Goal: Task Accomplishment & Management: Use online tool/utility

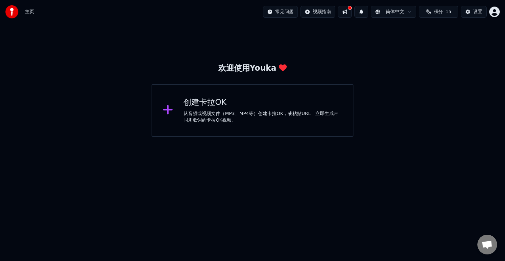
click at [235, 109] on div "创建[PERSON_NAME]OK 从音频或视频文件（MP3、MP4等）创建[PERSON_NAME]OK，或粘贴URL，立即生成带同步歌词的[PERSON_…" at bounding box center [262, 110] width 159 height 26
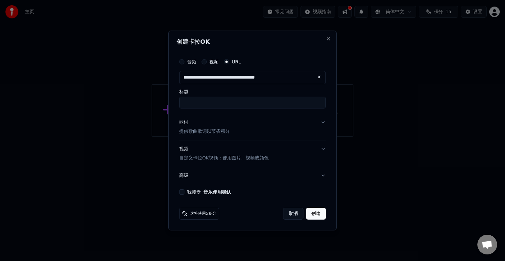
type input "**********"
click at [224, 106] on input "标题" at bounding box center [252, 103] width 147 height 12
type input "**********"
type input "********"
click at [323, 125] on button "歌词 提供歌曲歌词以节省积分" at bounding box center [252, 127] width 147 height 26
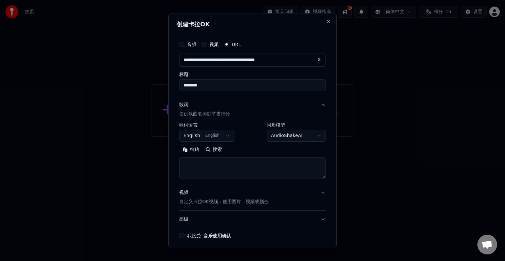
click at [220, 137] on body "**********" at bounding box center [252, 68] width 505 height 137
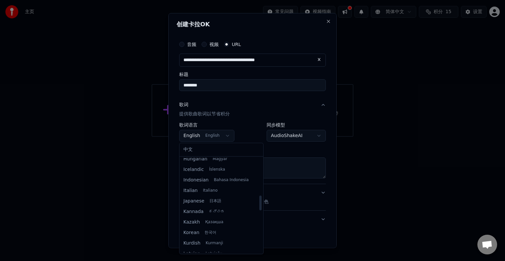
scroll to position [239, 0]
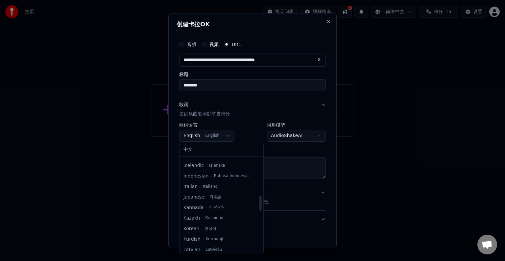
select select "**"
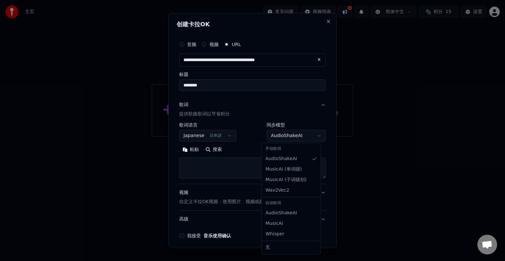
click at [292, 136] on body "**********" at bounding box center [252, 68] width 505 height 137
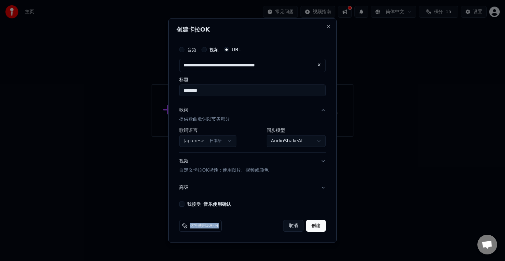
drag, startPoint x: 191, startPoint y: 226, endPoint x: 238, endPoint y: 226, distance: 47.3
click at [238, 226] on div "这将使用10积分 取消 创建" at bounding box center [252, 226] width 147 height 12
click at [208, 227] on span "这将使用10积分" at bounding box center [204, 225] width 29 height 5
click at [300, 137] on body "**********" at bounding box center [252, 68] width 505 height 137
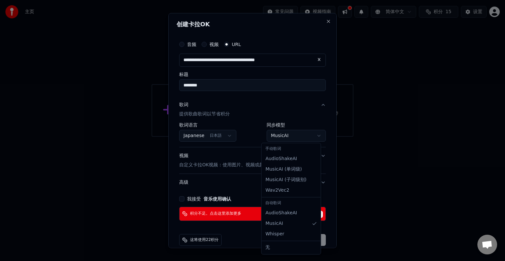
click at [281, 136] on body "**********" at bounding box center [252, 68] width 505 height 137
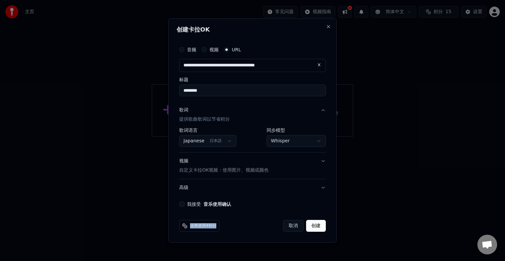
drag, startPoint x: 191, startPoint y: 225, endPoint x: 221, endPoint y: 230, distance: 30.6
click at [221, 230] on div "这将使用4积分 取消 创建" at bounding box center [252, 226] width 147 height 12
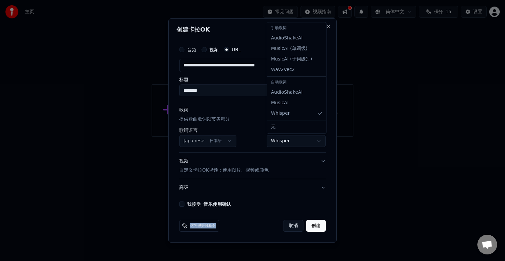
click at [284, 137] on body "**********" at bounding box center [252, 68] width 505 height 137
select select "**********"
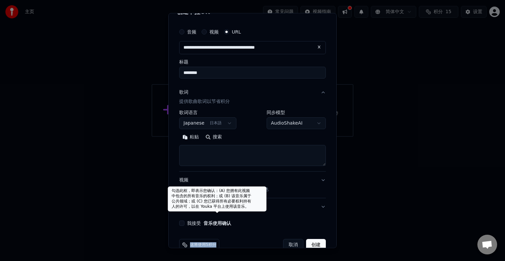
scroll to position [26, 0]
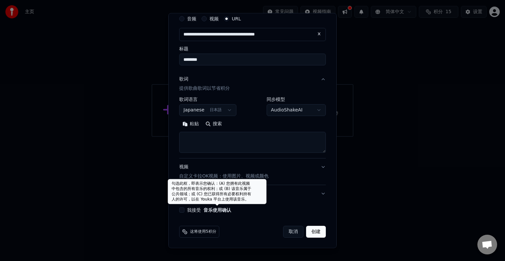
click at [203, 212] on div "我接受 音乐使用确认" at bounding box center [252, 209] width 147 height 5
click at [203, 209] on button "音乐使用确认" at bounding box center [217, 210] width 28 height 5
select select "**"
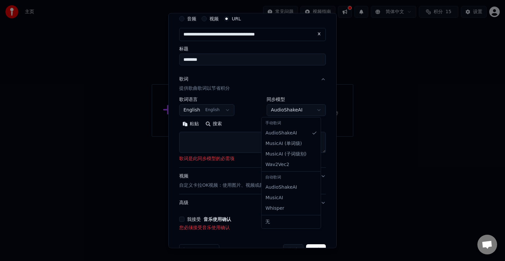
click at [289, 114] on body "**********" at bounding box center [252, 68] width 505 height 137
select select "**********"
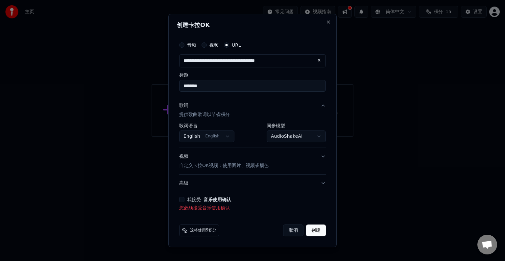
scroll to position [0, 0]
click at [286, 137] on body "**********" at bounding box center [252, 68] width 505 height 137
click at [178, 200] on div "**********" at bounding box center [253, 125] width 152 height 178
click at [182, 199] on button "我接受 音乐使用确认" at bounding box center [181, 199] width 5 height 5
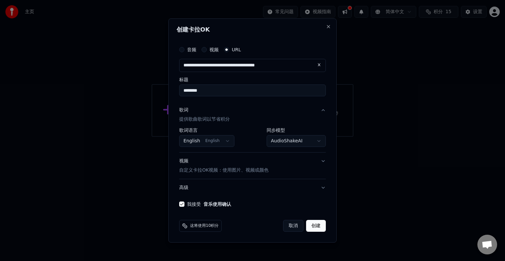
click at [208, 137] on body "**********" at bounding box center [252, 68] width 505 height 137
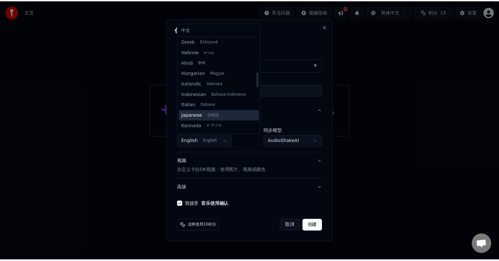
scroll to position [263, 0]
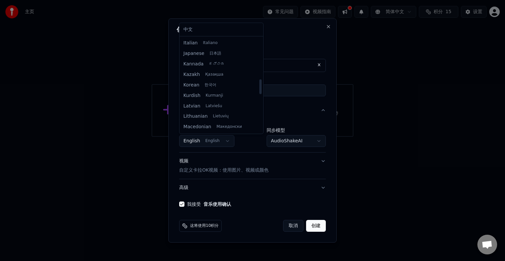
select select "**"
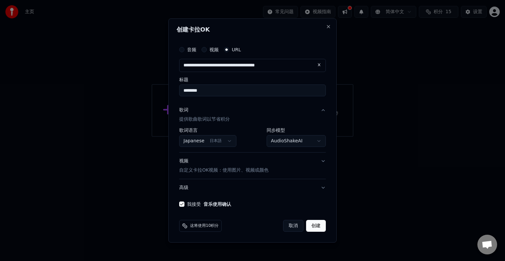
click at [315, 226] on button "创建" at bounding box center [316, 226] width 20 height 12
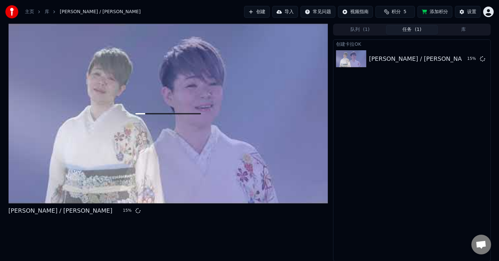
click at [440, 10] on button "添加积分" at bounding box center [435, 12] width 35 height 12
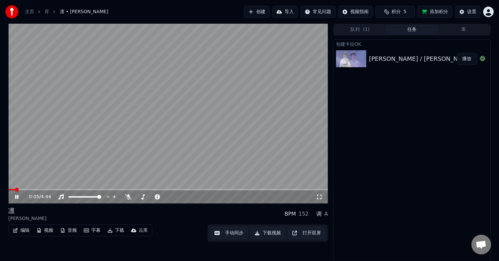
click at [211, 128] on video at bounding box center [169, 114] width 320 height 180
click at [84, 197] on span at bounding box center [76, 196] width 16 height 1
click at [136, 111] on video at bounding box center [169, 114] width 320 height 180
click at [76, 199] on div at bounding box center [90, 197] width 53 height 7
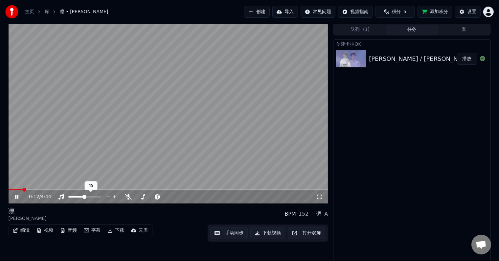
click at [76, 199] on div at bounding box center [90, 197] width 53 height 7
click at [76, 196] on span at bounding box center [72, 196] width 8 height 1
click at [71, 198] on span at bounding box center [73, 197] width 4 height 4
click at [9, 192] on span at bounding box center [11, 190] width 4 height 4
click at [131, 198] on icon at bounding box center [128, 196] width 7 height 5
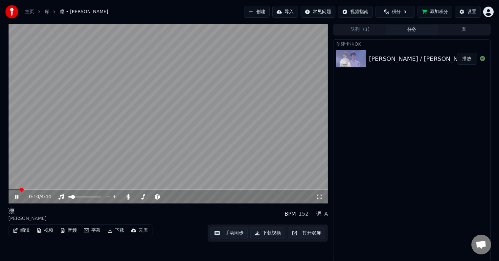
click at [41, 190] on span at bounding box center [169, 189] width 320 height 1
click at [72, 199] on div at bounding box center [90, 197] width 53 height 7
click at [129, 197] on icon at bounding box center [129, 196] width 4 height 5
click at [130, 197] on icon at bounding box center [128, 196] width 7 height 5
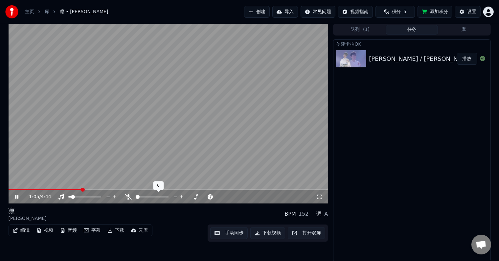
drag, startPoint x: 140, startPoint y: 198, endPoint x: 149, endPoint y: 196, distance: 9.7
click at [150, 196] on div at bounding box center [158, 197] width 53 height 7
click at [144, 199] on span at bounding box center [146, 197] width 4 height 4
click at [73, 199] on span at bounding box center [75, 197] width 4 height 4
click at [137, 199] on span at bounding box center [139, 197] width 4 height 4
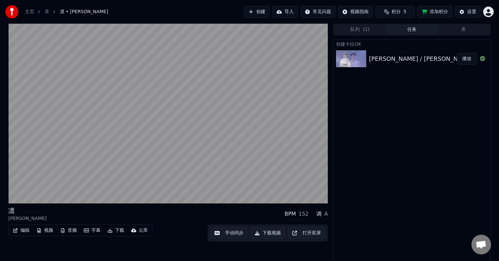
click at [227, 235] on button "手动同步" at bounding box center [228, 233] width 37 height 12
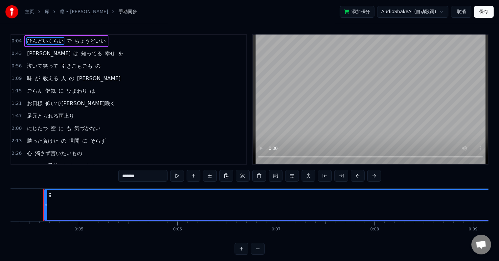
click at [460, 11] on button "取消" at bounding box center [461, 12] width 20 height 12
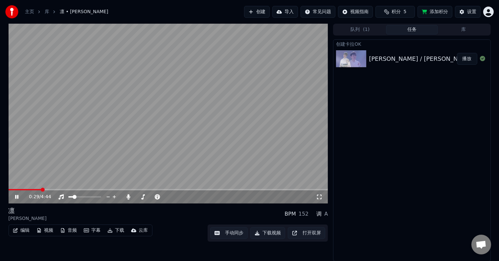
click at [41, 190] on span at bounding box center [169, 189] width 320 height 1
click at [114, 191] on div "0:29 / 4:44" at bounding box center [169, 196] width 320 height 13
click at [117, 189] on span at bounding box center [169, 189] width 320 height 1
click at [150, 121] on video at bounding box center [169, 114] width 320 height 180
click at [271, 234] on button "下载视频" at bounding box center [268, 233] width 35 height 12
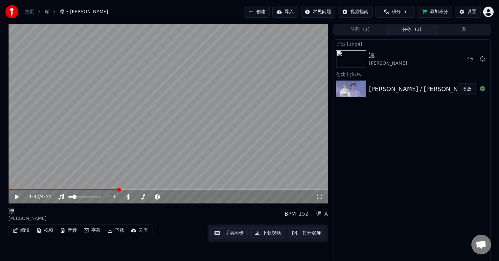
click at [89, 230] on button "字幕" at bounding box center [92, 230] width 22 height 9
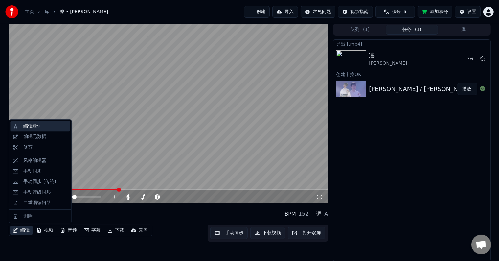
click at [37, 123] on div "编辑歌词" at bounding box center [32, 126] width 18 height 7
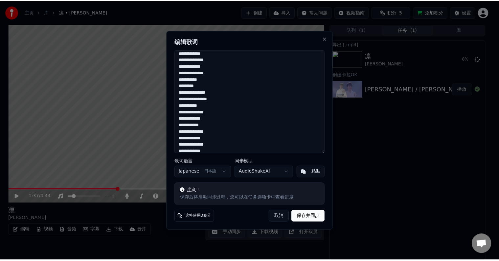
scroll to position [20, 0]
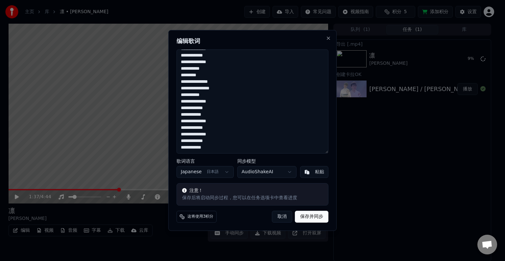
click at [273, 216] on button "取消" at bounding box center [282, 217] width 20 height 12
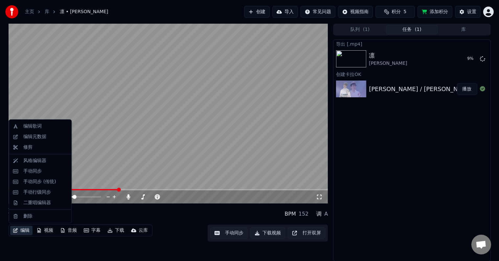
click at [18, 228] on button "编辑" at bounding box center [21, 230] width 22 height 9
click at [41, 164] on div "风格编辑器" at bounding box center [40, 160] width 60 height 11
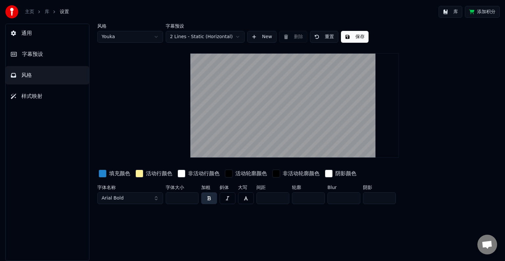
click at [143, 200] on button "Arial Bold" at bounding box center [130, 198] width 66 height 12
click at [156, 201] on button "Arial Bold" at bounding box center [130, 198] width 66 height 12
click at [156, 200] on button "Arial Bold" at bounding box center [130, 198] width 66 height 12
click at [119, 201] on span "Arial Bold" at bounding box center [113, 198] width 22 height 7
click at [131, 199] on button "Arial Bold" at bounding box center [130, 198] width 66 height 12
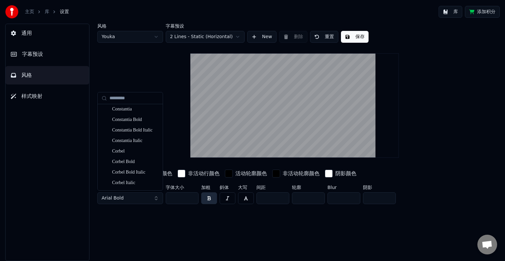
scroll to position [209, 0]
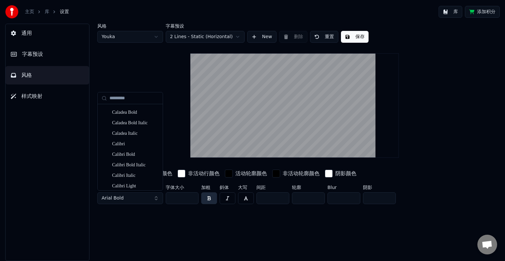
click at [159, 218] on div "风格 Youka 字幕预设 2 Lines - Static (Horizontal) New 删除 重置 保存 填充颜色 活动行颜色 非活动行颜色 活动轮廓…" at bounding box center [294, 142] width 421 height 237
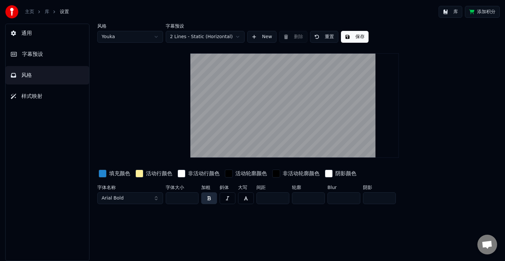
click at [32, 96] on span "样式映射" at bounding box center [31, 96] width 21 height 8
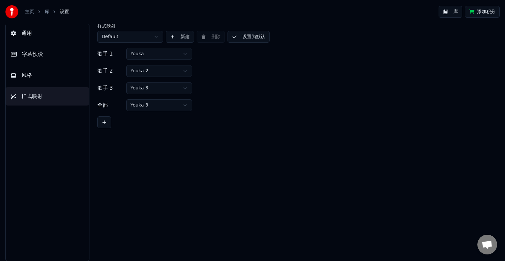
click at [44, 83] on button "风格" at bounding box center [48, 75] width 84 height 18
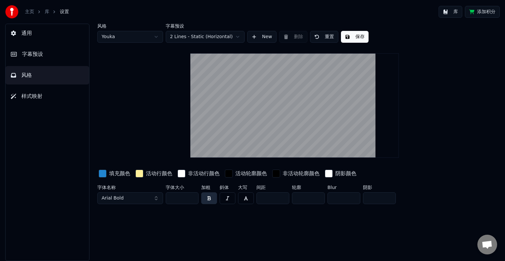
click at [44, 55] on button "字幕预设" at bounding box center [48, 54] width 84 height 18
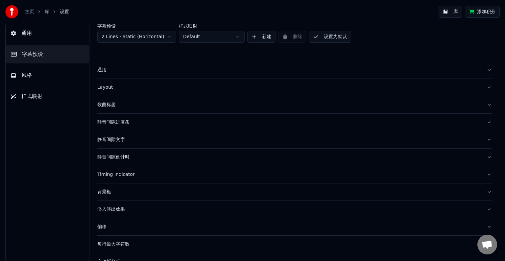
click at [39, 36] on button "通用" at bounding box center [48, 33] width 84 height 18
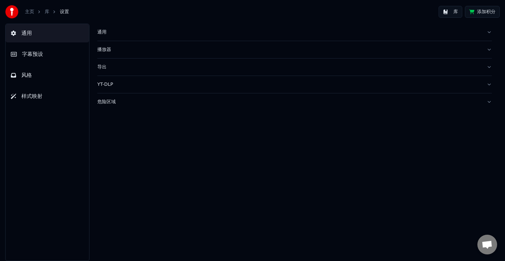
click at [27, 94] on span "样式映射" at bounding box center [31, 96] width 21 height 8
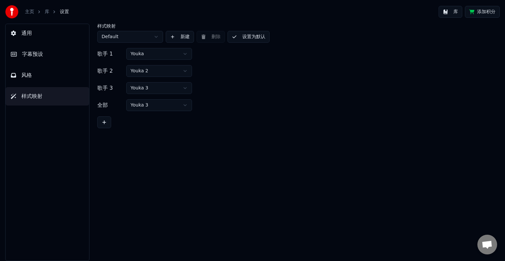
click at [32, 80] on button "风格" at bounding box center [48, 75] width 84 height 18
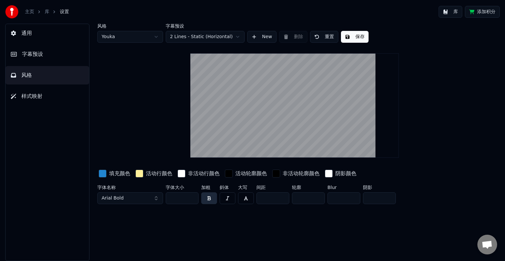
click at [27, 12] on link "主页" at bounding box center [29, 12] width 9 height 7
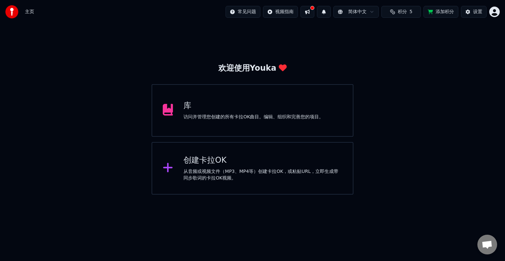
click at [310, 14] on button at bounding box center [307, 12] width 14 height 12
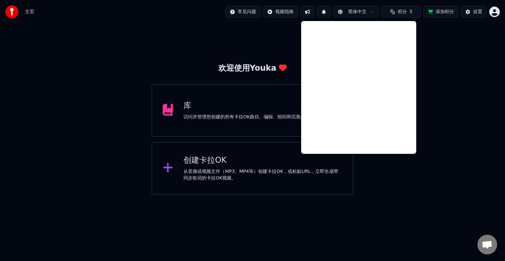
click at [463, 70] on div "欢迎使用Youka 库 访问并管理您创建的所有卡拉OK曲目。编辑、组织和完善您的项目。 创建卡拉OK 从音频或视频文件（MP3、MP4等）创建卡拉OK，或粘贴…" at bounding box center [252, 109] width 505 height 171
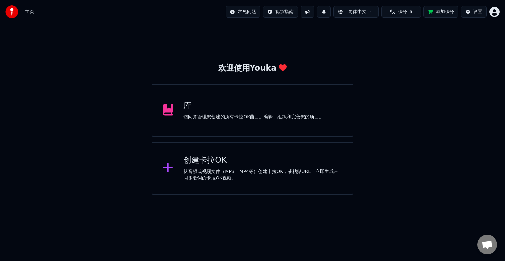
click at [286, 107] on div "库" at bounding box center [253, 106] width 140 height 11
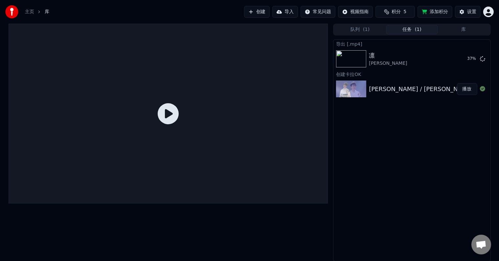
click at [178, 116] on icon at bounding box center [168, 113] width 21 height 21
click at [371, 92] on div "島津亜矢 / 凛" at bounding box center [421, 88] width 104 height 9
click at [466, 87] on button "播放" at bounding box center [467, 89] width 20 height 12
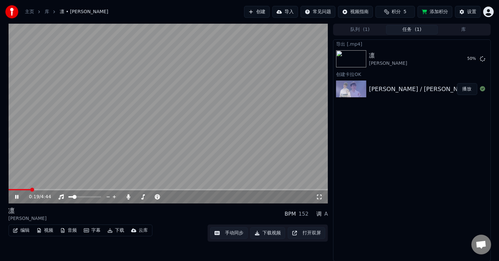
click at [49, 189] on video at bounding box center [169, 114] width 320 height 180
click at [49, 190] on span at bounding box center [169, 189] width 320 height 1
click at [95, 152] on video at bounding box center [169, 114] width 320 height 180
click at [164, 149] on video at bounding box center [169, 114] width 320 height 180
click at [252, 13] on button "创建" at bounding box center [257, 12] width 26 height 12
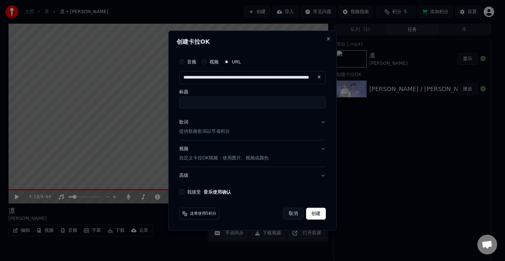
scroll to position [0, 48]
type input "**********"
click at [209, 100] on input "标题" at bounding box center [252, 103] width 147 height 12
type input "**********"
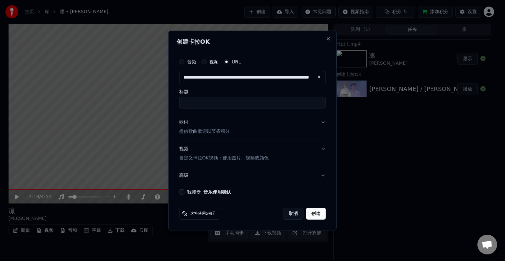
type input "**********"
click at [323, 122] on button "歌词 提供歌曲歌词以节省积分" at bounding box center [252, 127] width 147 height 26
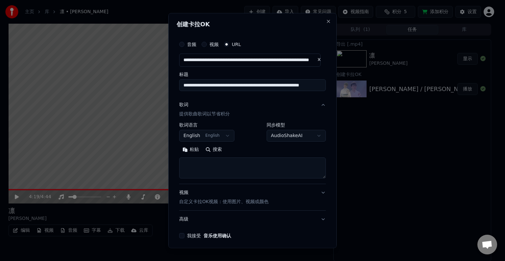
click at [315, 103] on button "歌词 提供歌曲歌词以节省积分" at bounding box center [252, 109] width 147 height 26
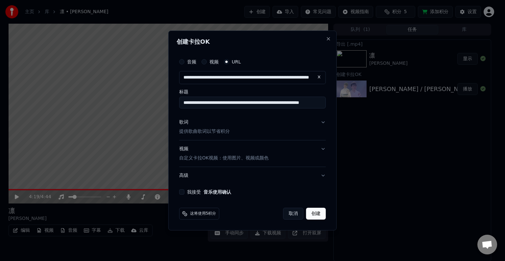
click at [322, 123] on button "歌词 提供歌曲歌词以节省积分" at bounding box center [252, 127] width 147 height 26
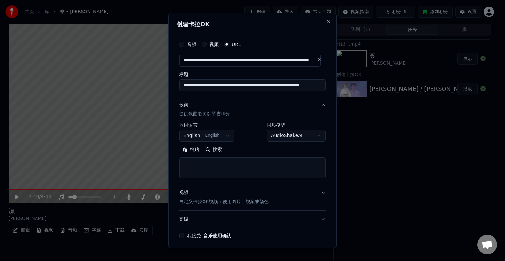
click at [208, 133] on button "English English" at bounding box center [206, 136] width 55 height 12
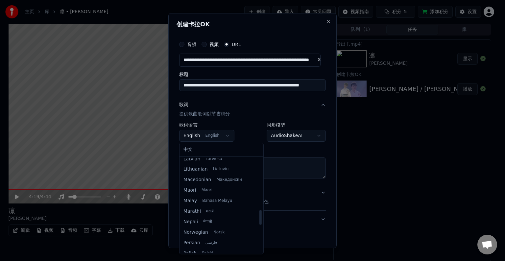
scroll to position [315, 0]
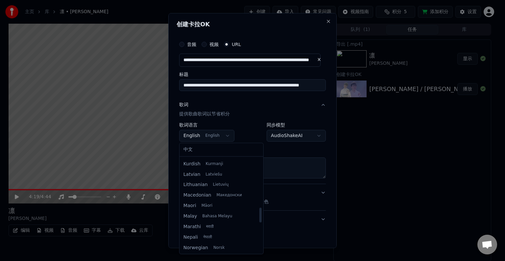
drag, startPoint x: 255, startPoint y: 192, endPoint x: 257, endPoint y: 219, distance: 27.3
click at [259, 219] on div at bounding box center [260, 215] width 2 height 15
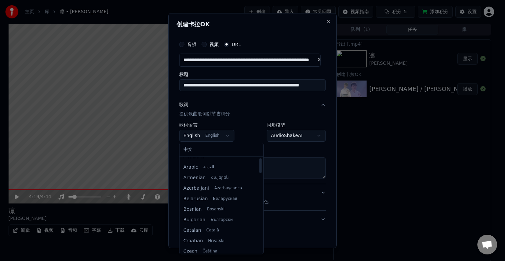
scroll to position [0, 0]
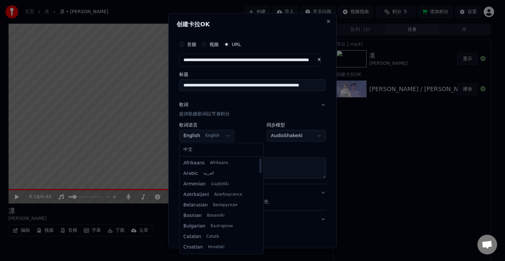
drag, startPoint x: 256, startPoint y: 220, endPoint x: 273, endPoint y: 162, distance: 60.1
click at [261, 163] on div at bounding box center [260, 165] width 2 height 15
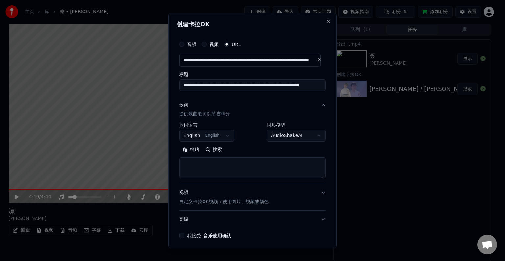
click at [295, 118] on body "**********" at bounding box center [249, 130] width 499 height 261
click at [196, 161] on textarea at bounding box center [252, 167] width 147 height 21
click at [293, 137] on body "**********" at bounding box center [249, 130] width 499 height 261
click at [213, 165] on textarea at bounding box center [252, 167] width 147 height 21
paste textarea "**********"
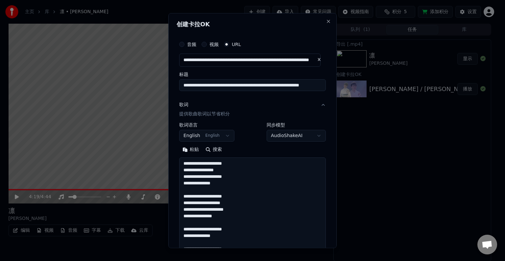
scroll to position [100, 0]
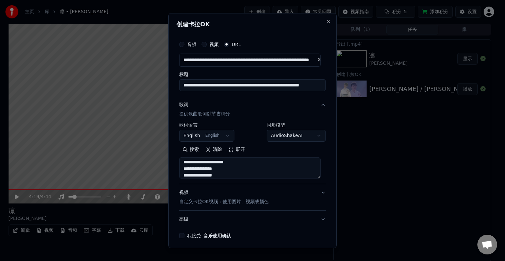
type textarea "**********"
click at [287, 134] on body "**********" at bounding box center [249, 130] width 499 height 261
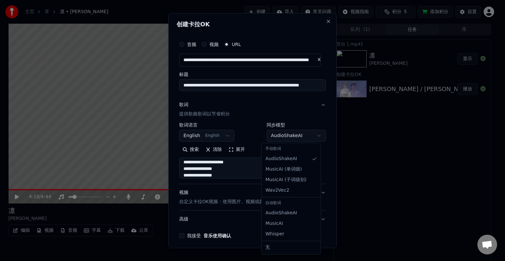
click at [287, 135] on body "**********" at bounding box center [249, 130] width 499 height 261
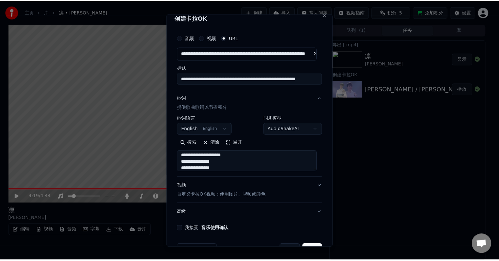
scroll to position [26, 0]
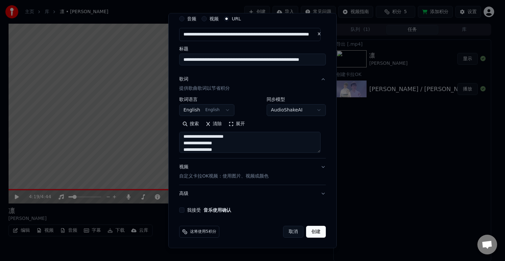
click at [202, 210] on label "我接受 音乐使用确认" at bounding box center [209, 210] width 44 height 5
click at [184, 210] on button "我接受 音乐使用确认" at bounding box center [181, 209] width 5 height 5
click at [312, 231] on button "创建" at bounding box center [316, 232] width 20 height 12
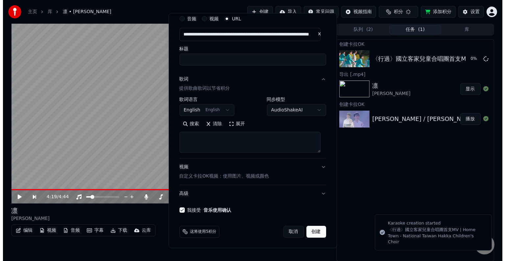
scroll to position [0, 0]
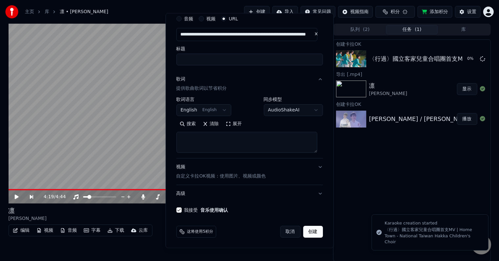
select select
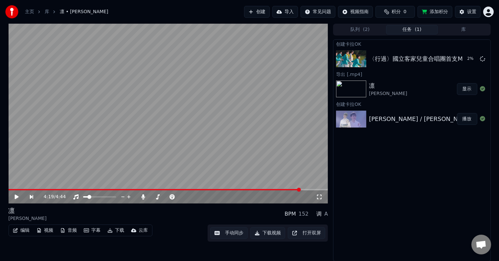
click at [363, 193] on div "创建卡拉OK 〈行過〉國立客家兒童合唱團首支MV | Home Town - National Taiwan Hakka Children's Choir 2…" at bounding box center [411, 150] width 157 height 222
click at [175, 106] on video at bounding box center [169, 114] width 320 height 180
click at [419, 60] on div "〈行過〉國立客家兒童合唱團首支MV | Home Town - National Taiwan Hakka Children's Choir" at bounding box center [498, 58] width 259 height 9
click at [466, 56] on button "播放" at bounding box center [467, 59] width 20 height 12
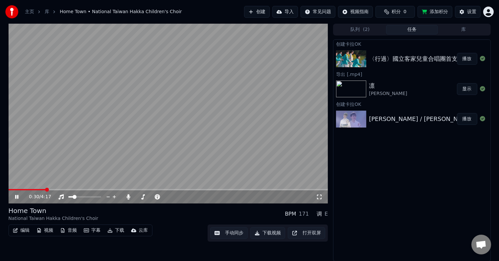
click at [46, 190] on span at bounding box center [169, 189] width 320 height 1
click at [25, 188] on video at bounding box center [169, 114] width 320 height 180
click at [27, 189] on span at bounding box center [18, 189] width 19 height 1
click at [83, 170] on video at bounding box center [169, 114] width 320 height 180
click at [92, 189] on span at bounding box center [169, 189] width 320 height 1
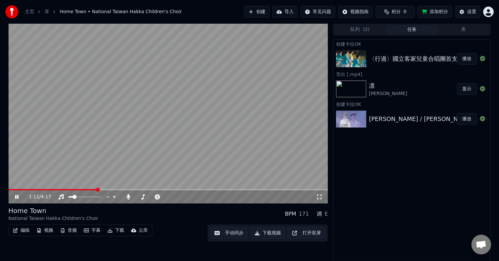
click at [142, 188] on video at bounding box center [169, 114] width 320 height 180
click at [143, 189] on span at bounding box center [169, 189] width 320 height 1
click at [158, 155] on video at bounding box center [169, 114] width 320 height 180
click at [195, 188] on video at bounding box center [169, 114] width 320 height 180
click at [195, 189] on span at bounding box center [169, 189] width 320 height 1
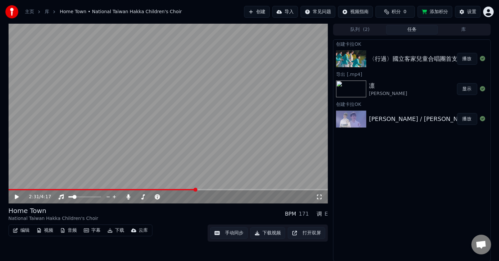
click at [196, 172] on video at bounding box center [169, 114] width 320 height 180
click at [88, 232] on icon "button" at bounding box center [86, 230] width 5 height 4
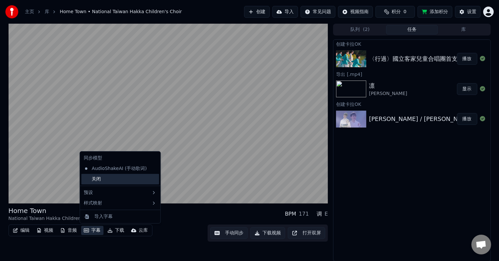
click at [100, 181] on div "关闭" at bounding box center [120, 179] width 78 height 11
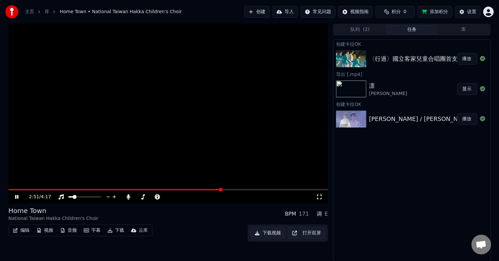
click at [21, 230] on button "编辑" at bounding box center [21, 230] width 22 height 9
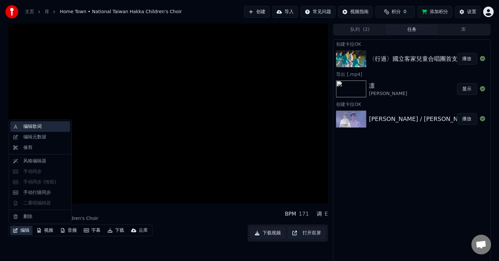
click at [30, 129] on div "编辑歌词" at bounding box center [32, 126] width 18 height 7
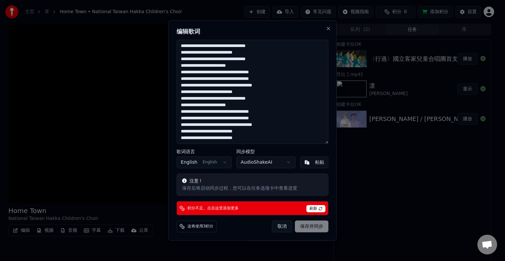
click at [216, 162] on body "主页 库 Home Town • National Taiwan Hakka Children's Choir 创建 导入 常见问题 视频指南 积分 0 添加…" at bounding box center [249, 130] width 499 height 261
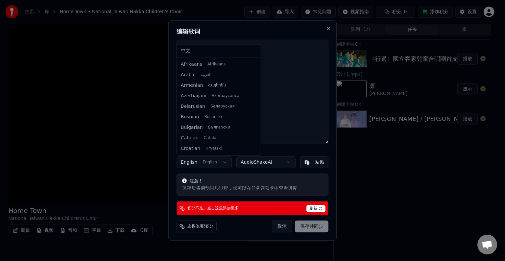
scroll to position [42, 0]
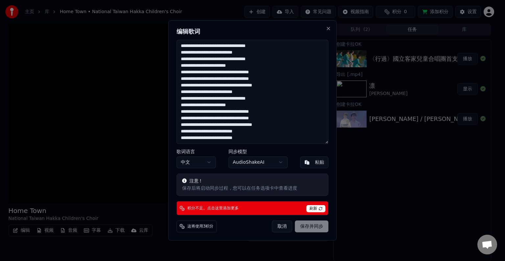
click at [191, 160] on body "主页 库 Home Town • National Taiwan Hakka Children's Choir 创建 导入 常见问题 视频指南 积分 0 添加…" at bounding box center [249, 130] width 499 height 261
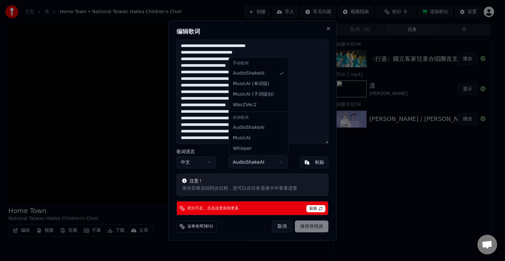
click at [242, 162] on body "主页 库 Home Town • National Taiwan Hakka Children's Choir 创建 导入 常见问题 视频指南 积分 0 添加…" at bounding box center [249, 130] width 499 height 261
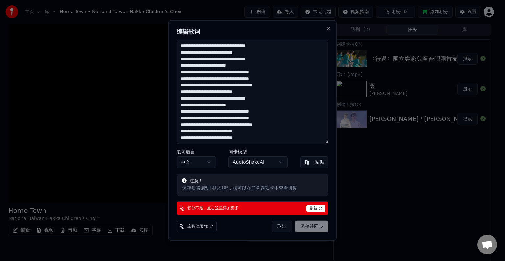
click at [316, 210] on span "刷新" at bounding box center [315, 208] width 19 height 7
click at [226, 117] on textarea "**********" at bounding box center [253, 92] width 152 height 104
click at [282, 230] on button "取消" at bounding box center [282, 227] width 20 height 12
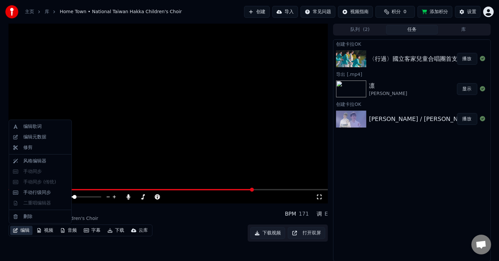
click at [18, 234] on button "编辑" at bounding box center [21, 230] width 22 height 9
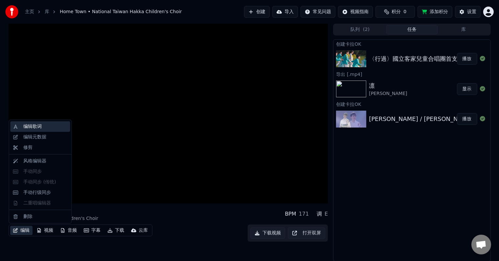
click at [49, 130] on div "编辑歌词" at bounding box center [45, 126] width 44 height 7
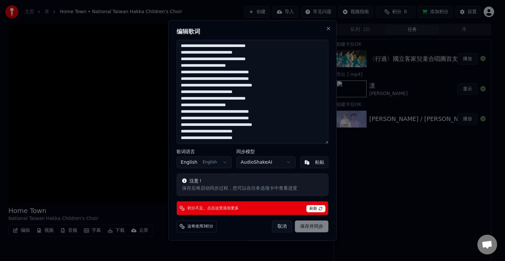
click at [206, 161] on body "主页 库 Home Town • National Taiwan Hakka Children's Choir 创建 导入 常见问题 视频指南 积分 0 添加…" at bounding box center [249, 130] width 499 height 261
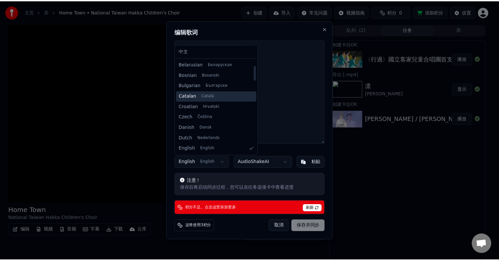
scroll to position [9, 0]
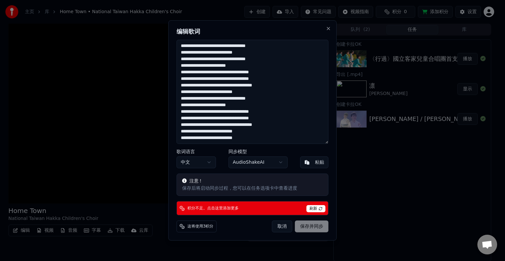
click at [260, 161] on body "主页 库 Home Town • National Taiwan Hakka Children's Choir 创建 导入 常见问题 视频指南 积分 0 添加…" at bounding box center [249, 130] width 499 height 261
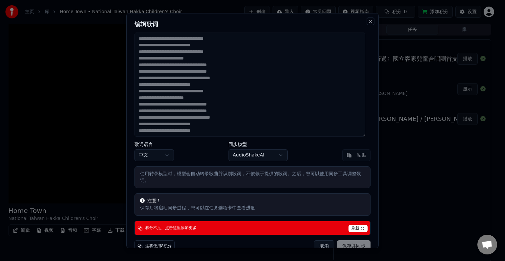
click at [368, 21] on button "Close" at bounding box center [370, 21] width 5 height 5
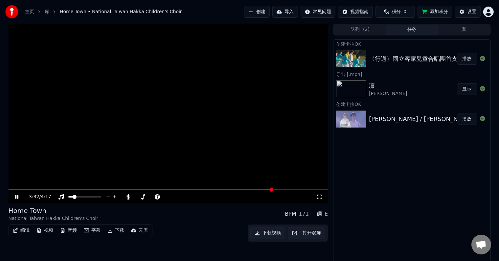
click at [385, 95] on div "島津亜矢" at bounding box center [388, 93] width 38 height 7
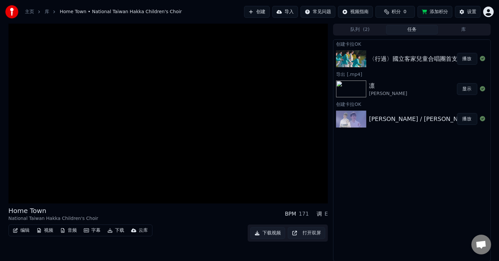
click at [381, 118] on div "島津亜矢 / 凛" at bounding box center [421, 118] width 104 height 9
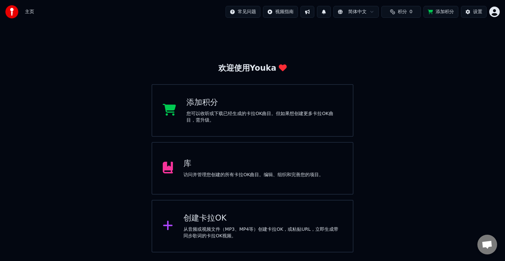
click at [30, 10] on span "主页" at bounding box center [29, 12] width 9 height 7
click at [434, 14] on button "添加积分" at bounding box center [440, 12] width 35 height 12
click at [435, 92] on div "欢迎使用Youka 添加积分 您可以收听或下载已经生成的卡拉OK曲目。但如果想创建更多卡拉OK曲目，需升级。 库 访问并管理您创建的所有卡拉OK曲目。编辑、组…" at bounding box center [252, 138] width 505 height 229
click at [435, 10] on button "添加积分" at bounding box center [440, 12] width 35 height 12
click at [496, 13] on html "主页 常见问题 视频指南 简体中文 积分 0 添加积分 设置 欢迎使用Youka 添加积分 您可以收听或下载已经生成的卡拉OK曲目。但如果想创建更多卡拉OK曲…" at bounding box center [252, 126] width 505 height 252
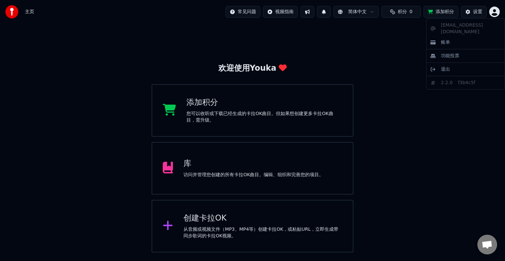
click at [397, 118] on html "主页 常见问题 视频指南 简体中文 积分 0 添加积分 设置 欢迎使用Youka 添加积分 您可以收听或下载已经生成的卡拉OK曲目。但如果想创建更多卡拉OK曲…" at bounding box center [252, 126] width 505 height 252
click at [494, 13] on html "主页 常见问题 视频指南 简体中文 积分 0 添加积分 设置 欢迎使用Youka 添加积分 您可以收听或下载已经生成的卡拉OK曲目。但如果想创建更多卡拉OK曲…" at bounding box center [252, 126] width 505 height 252
click at [462, 64] on div "退出" at bounding box center [466, 69] width 76 height 11
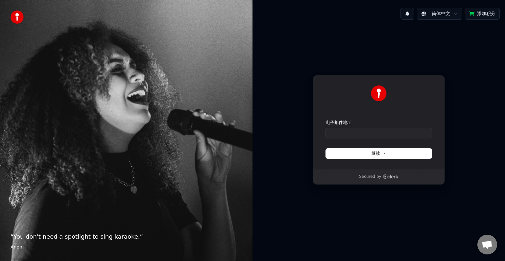
click at [495, 0] on div "简体中文 添加积分 使用 Google 登录 或者 电子邮件地址 继续 Secured by" at bounding box center [378, 130] width 252 height 261
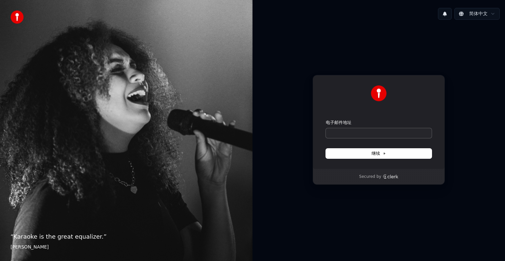
click at [362, 139] on form "电子邮件地址 继续" at bounding box center [379, 139] width 106 height 39
click at [363, 133] on input "电子邮件地址" at bounding box center [379, 133] width 106 height 10
